Goal: Book appointment/travel/reservation

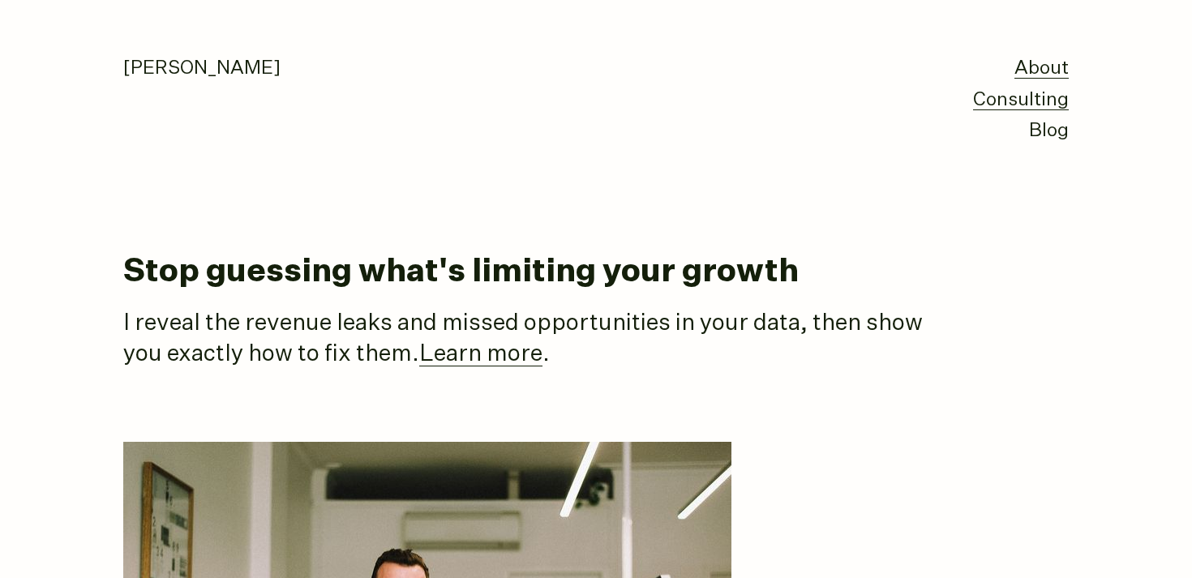
click at [1028, 92] on link "Consulting" at bounding box center [1021, 100] width 96 height 19
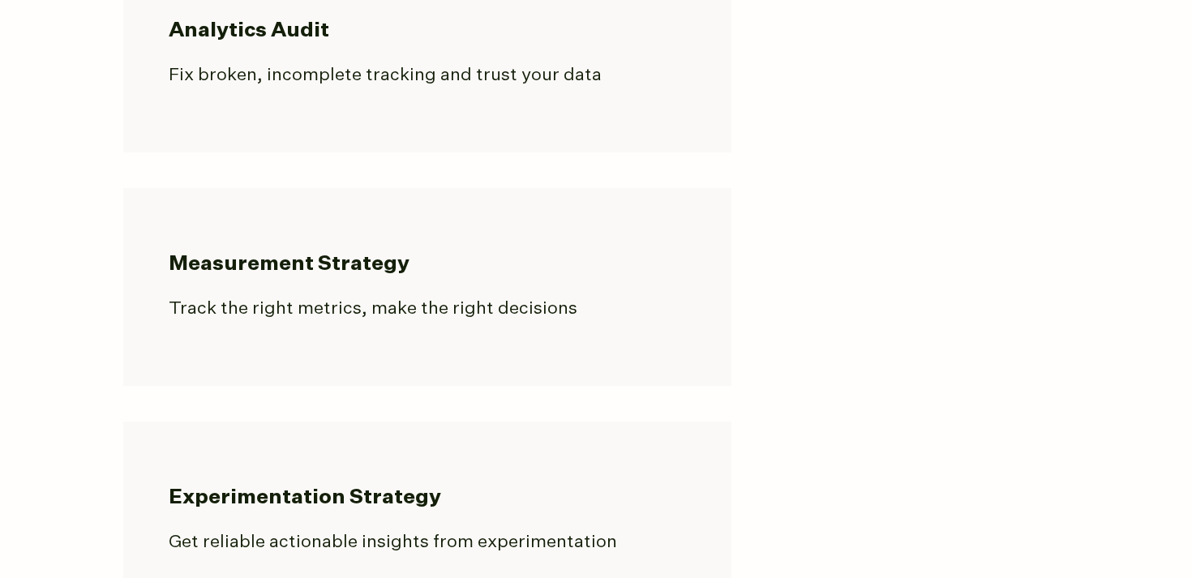
scroll to position [1406, 0]
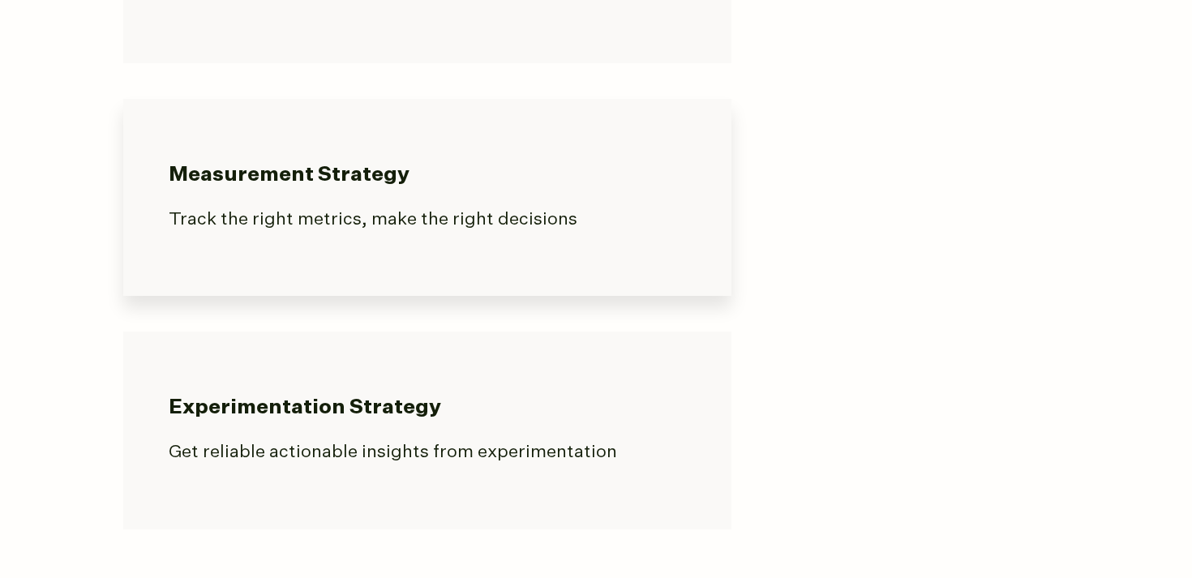
click at [335, 208] on p "Track the right metrics, make the right decisions" at bounding box center [427, 220] width 517 height 27
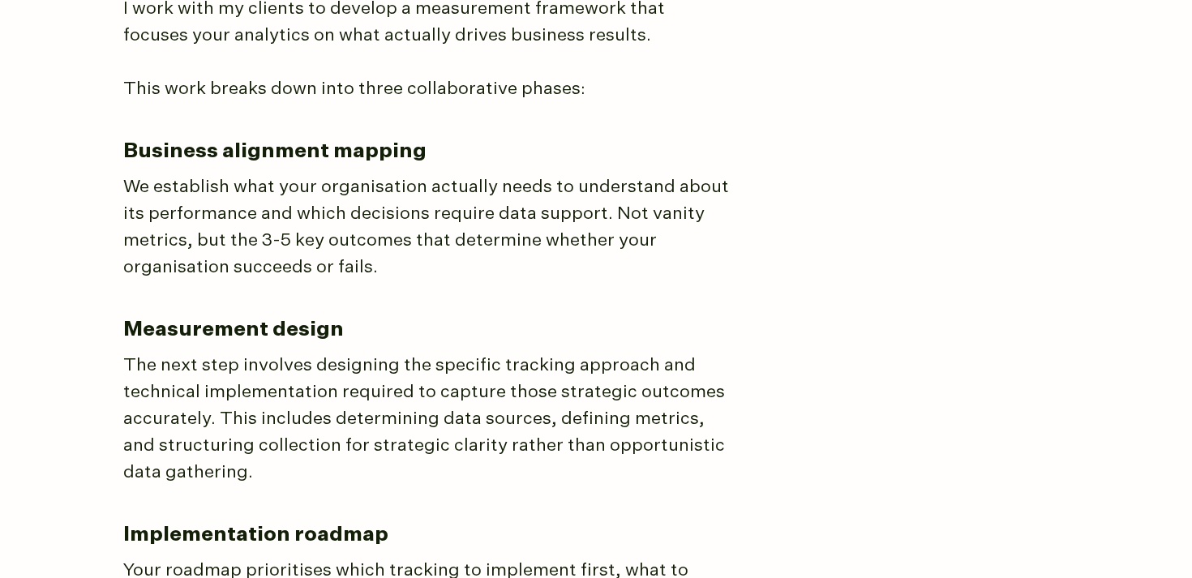
scroll to position [1691, 0]
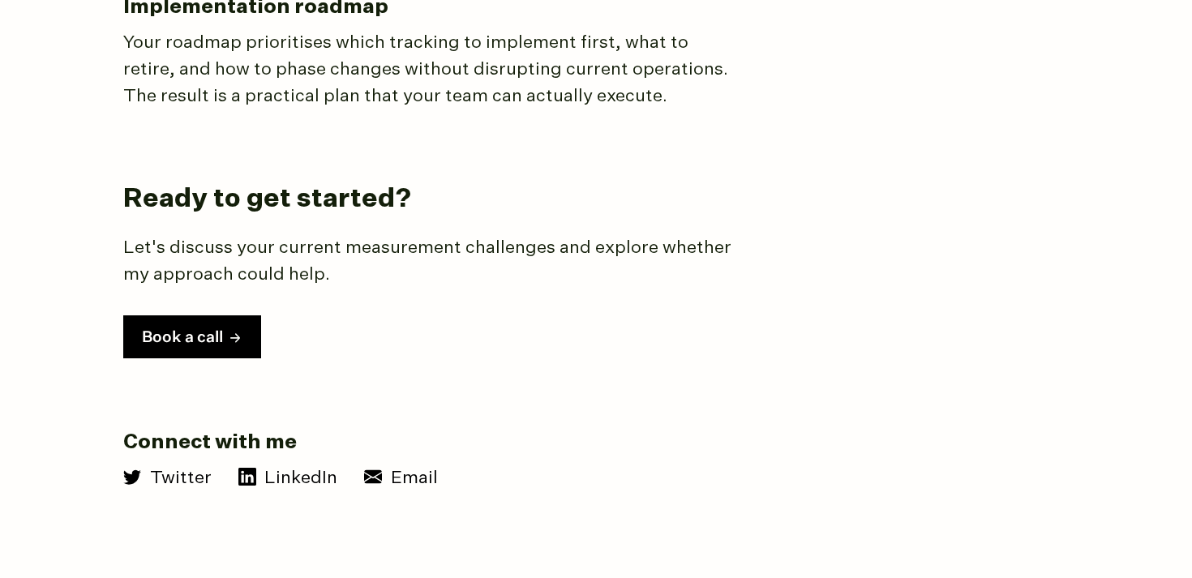
click at [203, 328] on button "Book a call" at bounding box center [192, 336] width 138 height 43
